Goal: Task Accomplishment & Management: Complete application form

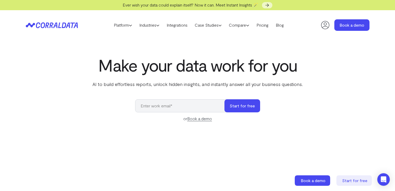
click at [192, 118] on link "Book a demo" at bounding box center [199, 118] width 25 height 5
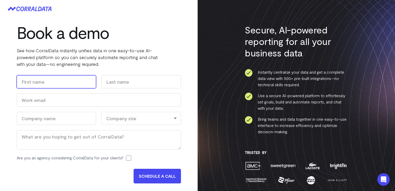
click at [40, 83] on input "First" at bounding box center [56, 81] width 79 height 13
type input "kiara"
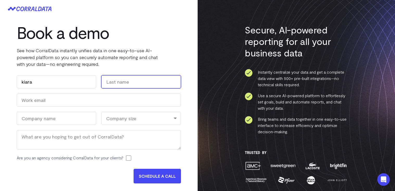
click at [115, 82] on input "Last" at bounding box center [140, 81] width 79 height 13
type input "[PERSON_NAME]"
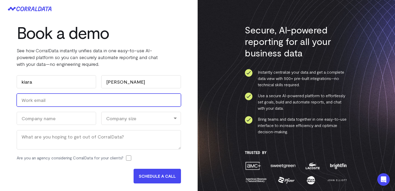
click at [47, 101] on input "Work Email (Required)" at bounding box center [99, 99] width 164 height 13
type input "kiara.n945"
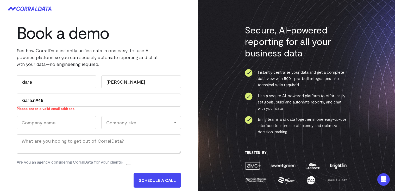
click at [119, 122] on div "Company size" at bounding box center [140, 122] width 79 height 13
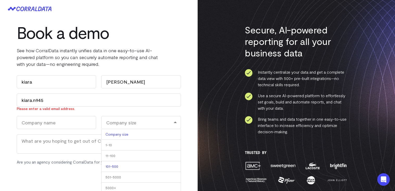
scroll to position [16, 0]
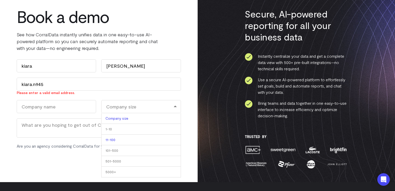
click at [118, 141] on li "11-100" at bounding box center [140, 139] width 79 height 11
select select "11-100"
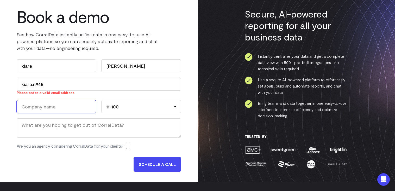
click at [57, 107] on input "Company Name (Required)" at bounding box center [56, 106] width 79 height 13
type input "kiara"
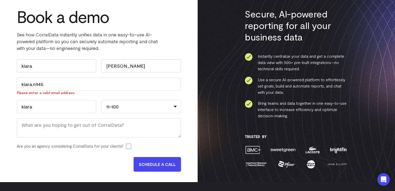
click at [13, 115] on div "Book a demo See how CorralData instantly unifies data in one easy-to-use AI-pow…" at bounding box center [99, 92] width 198 height 180
click at [131, 145] on input "Are you an agency considering CorralData for your clients?" at bounding box center [128, 145] width 5 height 5
checkbox input "true"
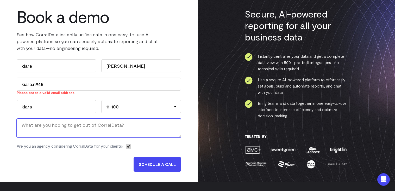
click at [124, 132] on textarea "Message" at bounding box center [99, 127] width 164 height 19
type textarea "fdylhfdnjjjjgyqo9814r6"
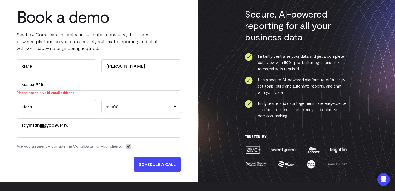
click at [148, 161] on input "SCHEDULE A CALL" at bounding box center [157, 164] width 47 height 15
click at [148, 162] on input "SCHEDULE A CALL" at bounding box center [157, 164] width 47 height 15
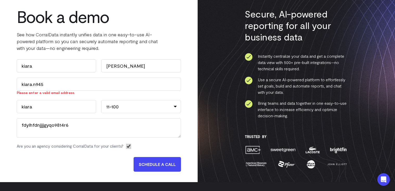
click at [148, 162] on input "SCHEDULE A CALL" at bounding box center [157, 164] width 47 height 15
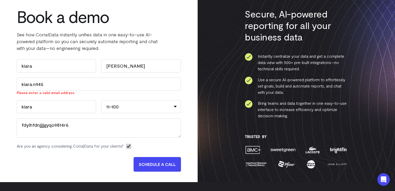
click at [148, 162] on input "SCHEDULE A CALL" at bounding box center [157, 164] width 47 height 15
click at [382, 177] on icon "Open Intercom Messenger" at bounding box center [384, 179] width 6 height 7
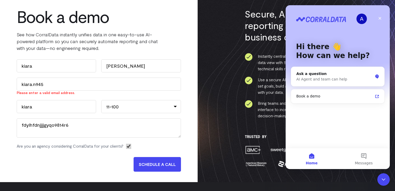
scroll to position [0, 0]
click at [310, 73] on div "Ask a question" at bounding box center [335, 73] width 77 height 5
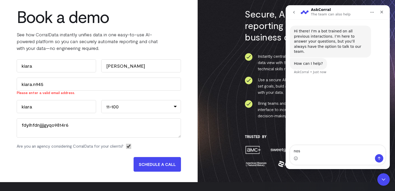
type textarea "nose"
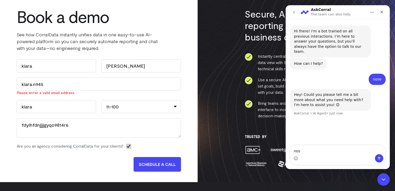
type textarea "nose"
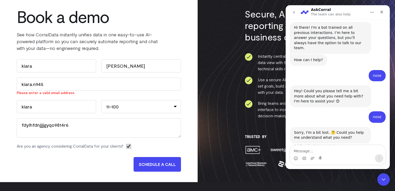
scroll to position [7, 0]
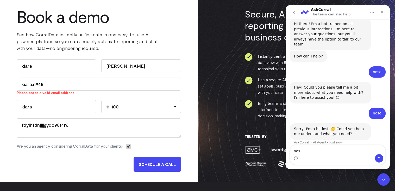
type textarea "nose"
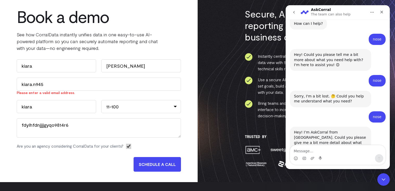
scroll to position [54, 0]
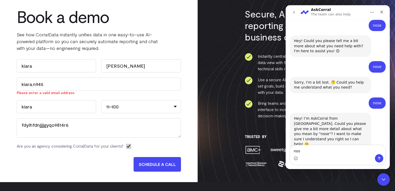
type textarea "nose"
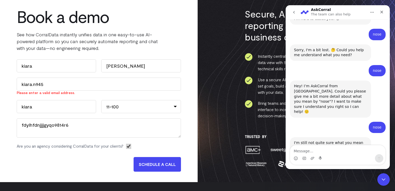
scroll to position [95, 0]
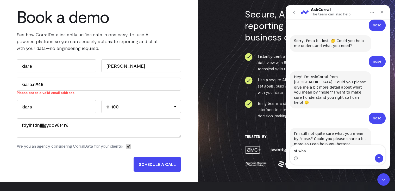
type textarea "of what"
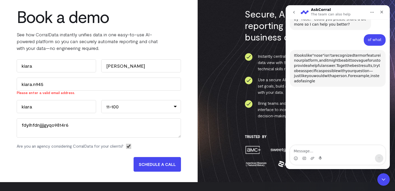
scroll to position [215, 0]
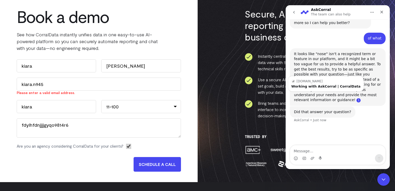
click at [357, 98] on link "Source reference 111100727:" at bounding box center [359, 100] width 4 height 4
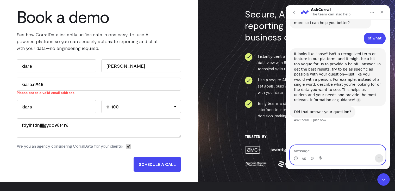
click at [322, 149] on textarea "Message…" at bounding box center [337, 149] width 95 height 9
type textarea "bye"
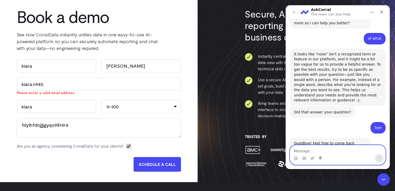
scroll to position [1, 0]
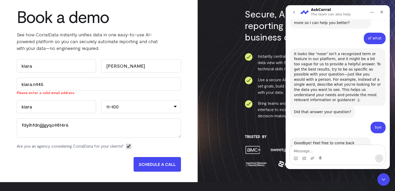
click at [339, 158] on div "Intercom messenger" at bounding box center [337, 158] width 95 height 8
click at [339, 156] on div "Intercom messenger" at bounding box center [337, 158] width 95 height 8
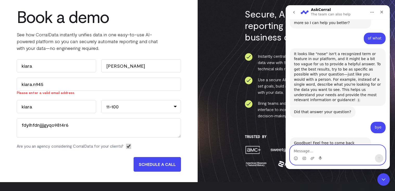
click at [343, 152] on textarea "Message…" at bounding box center [337, 149] width 95 height 9
type textarea "what"
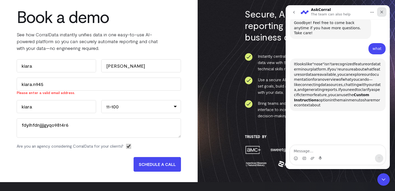
click at [383, 10] on icon "Close" at bounding box center [382, 12] width 4 height 4
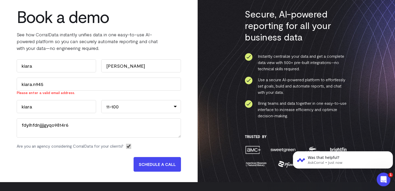
scroll to position [0, 0]
